Goal: Information Seeking & Learning: Learn about a topic

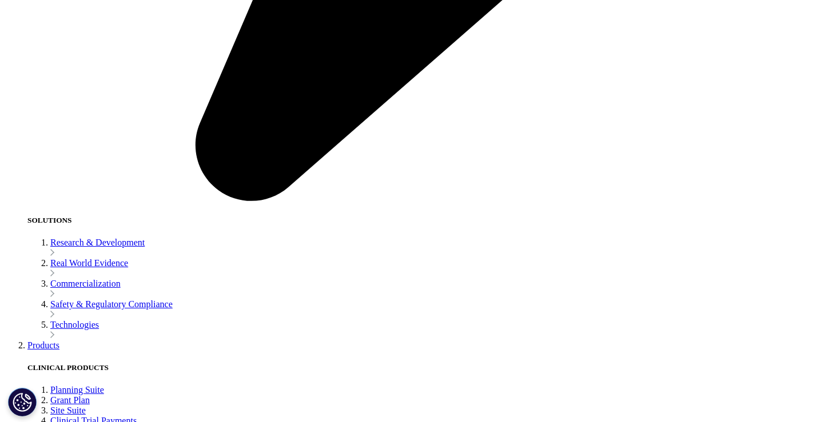
scroll to position [2191, 0]
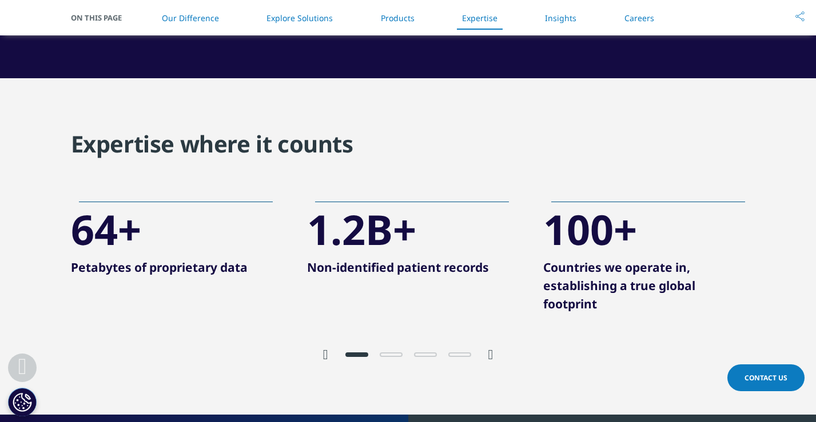
click at [491, 356] on icon "Next slide" at bounding box center [490, 355] width 5 height 14
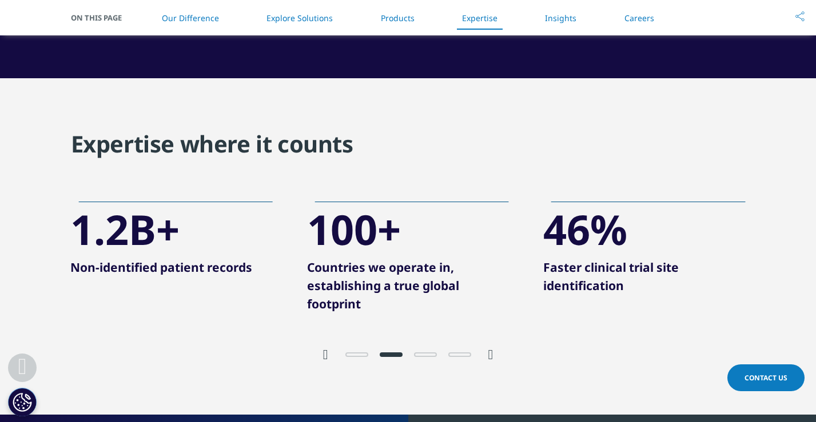
click at [491, 357] on icon "Next slide" at bounding box center [490, 355] width 5 height 14
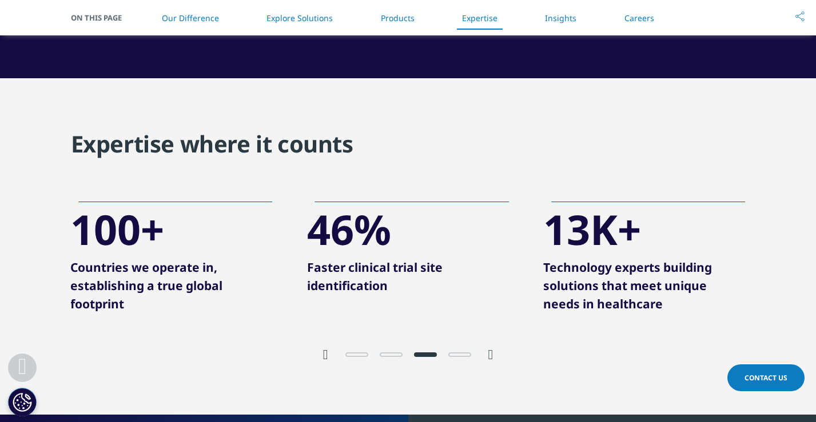
click at [492, 357] on icon "Next slide" at bounding box center [490, 355] width 5 height 14
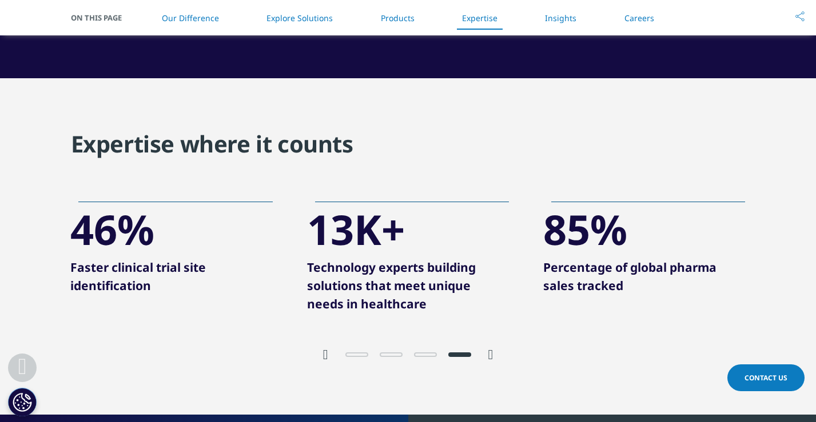
click at [492, 357] on icon "Next slide" at bounding box center [490, 355] width 5 height 14
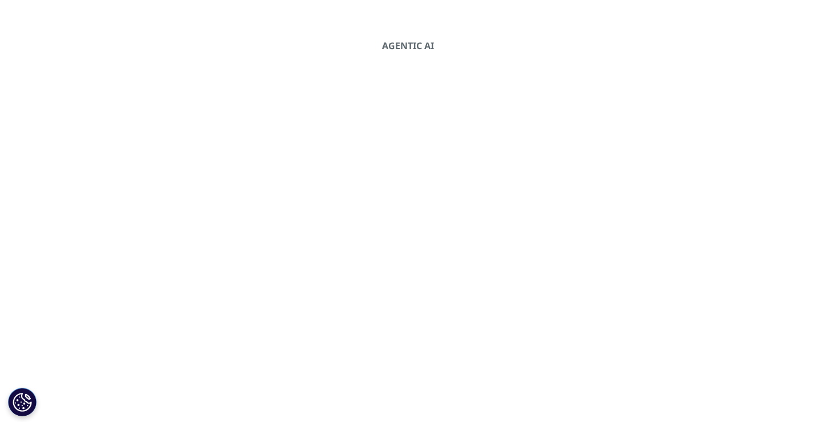
scroll to position [0, 0]
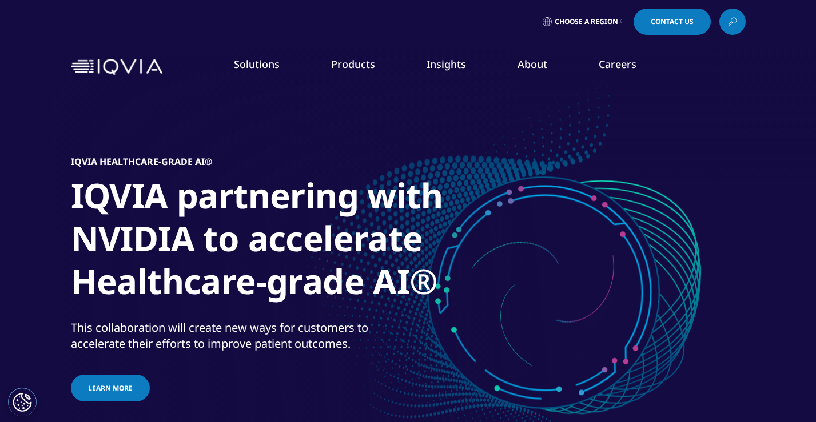
click at [530, 62] on link "About" at bounding box center [532, 64] width 30 height 14
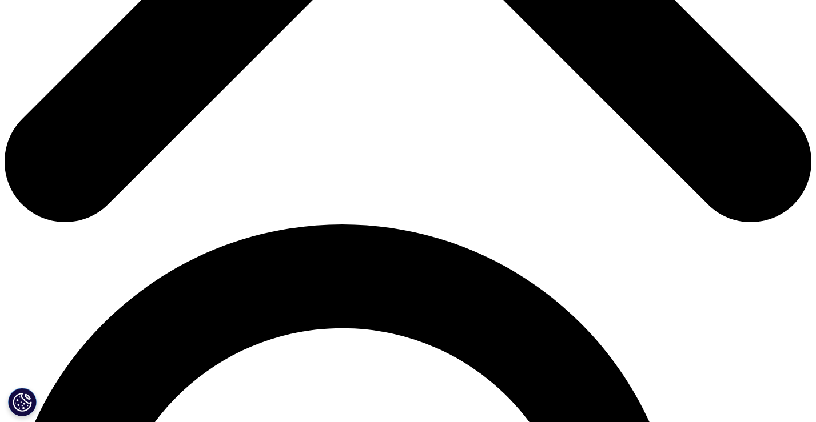
scroll to position [589, 0]
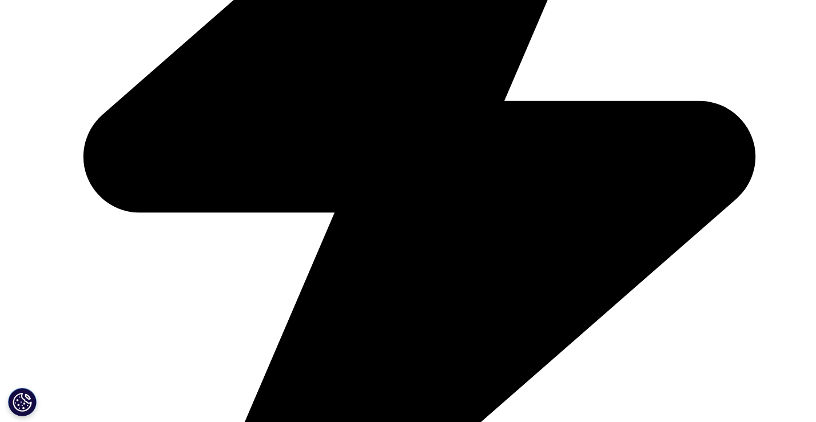
scroll to position [2963, 0]
